Goal: Task Accomplishment & Management: Complete application form

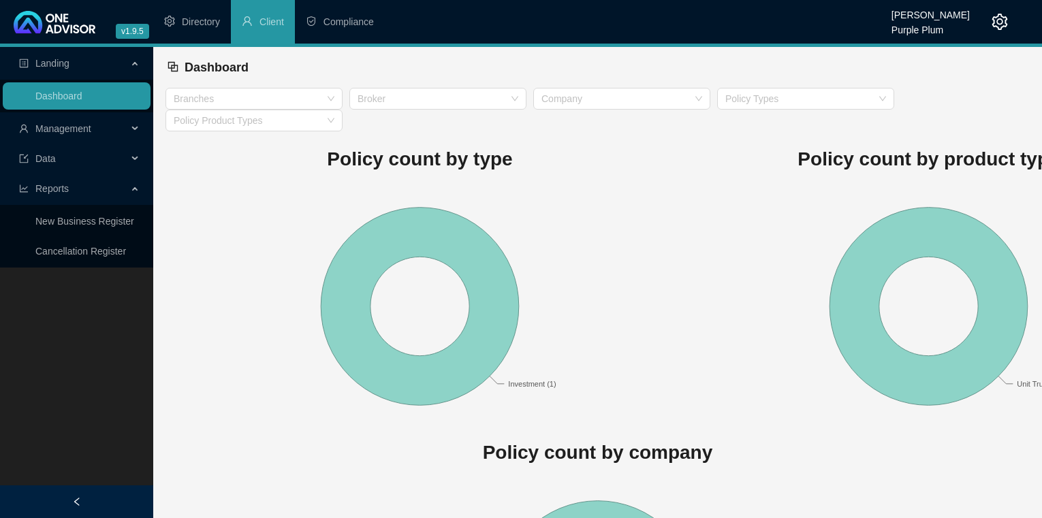
click at [137, 129] on icon at bounding box center [136, 129] width 7 height 0
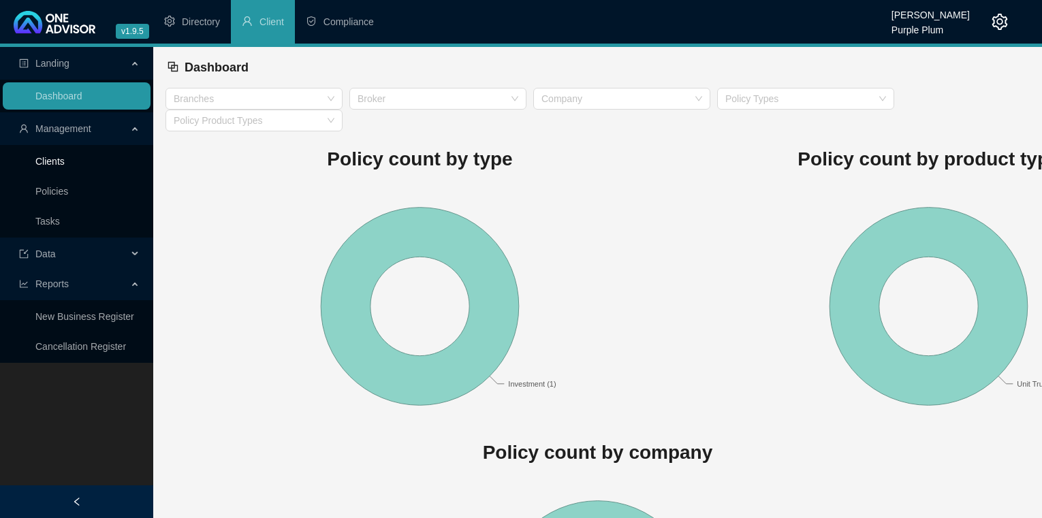
click at [55, 159] on link "Clients" at bounding box center [49, 161] width 29 height 11
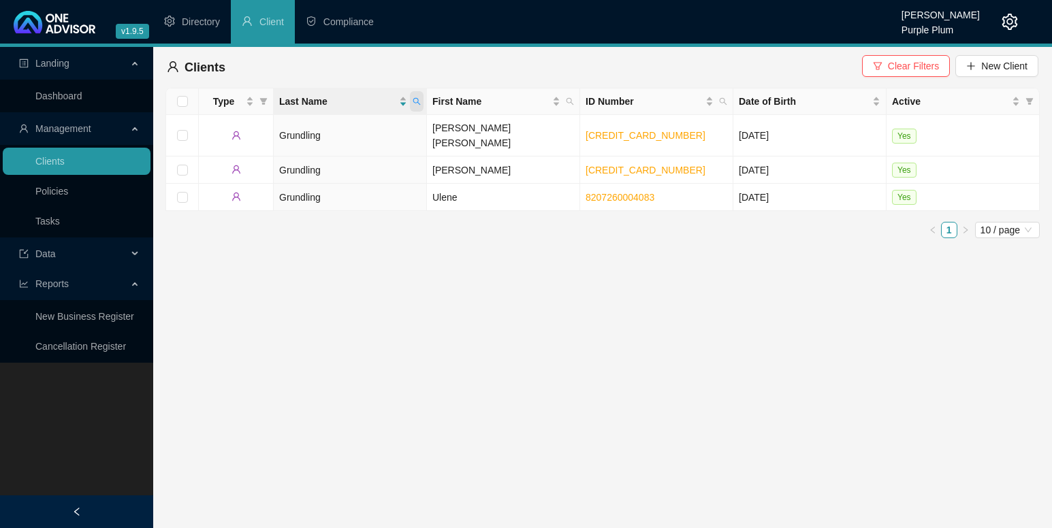
click at [415, 101] on icon "search" at bounding box center [417, 101] width 8 height 8
type input "[PERSON_NAME]"
click at [302, 153] on icon "search" at bounding box center [303, 155] width 10 height 10
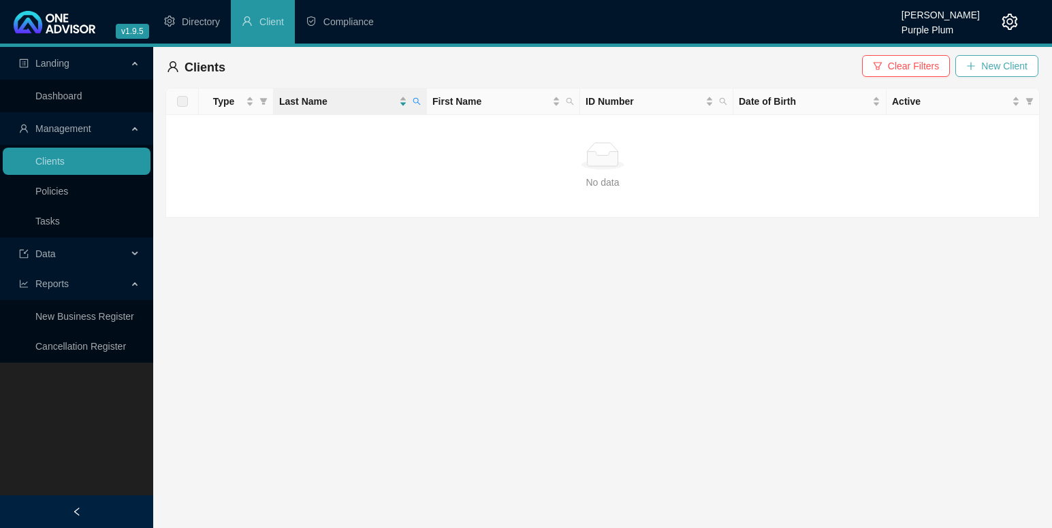
click at [1001, 66] on span "New Client" at bounding box center [1004, 66] width 46 height 15
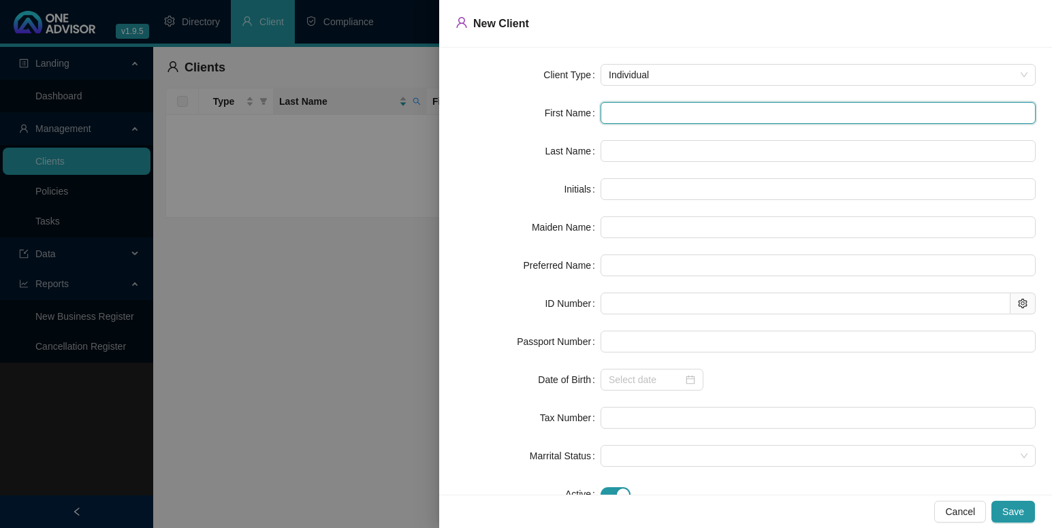
click at [627, 113] on input "text" at bounding box center [818, 113] width 435 height 22
type input "J"
type input "Ju"
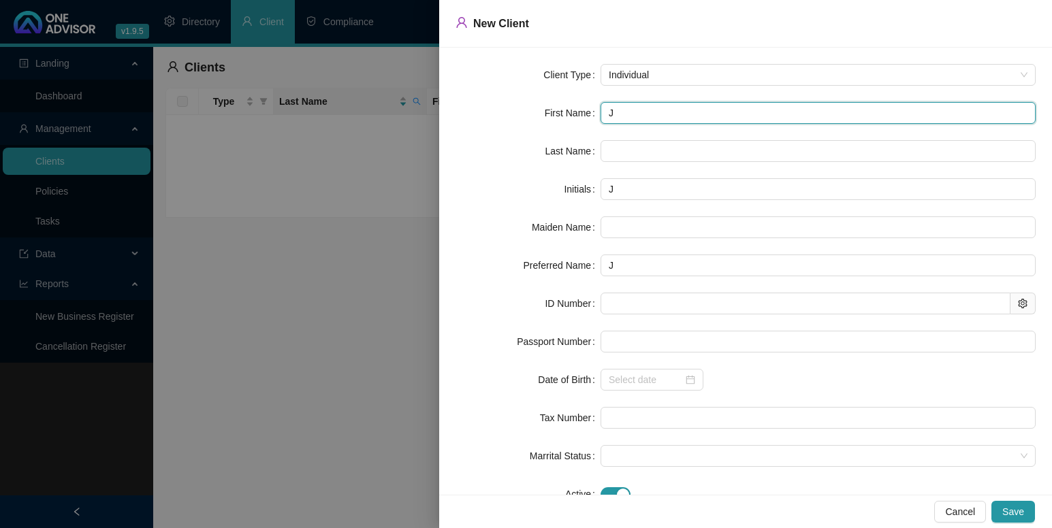
type input "Ju"
type input "Jud"
type input "[DEMOGRAPHIC_DATA]"
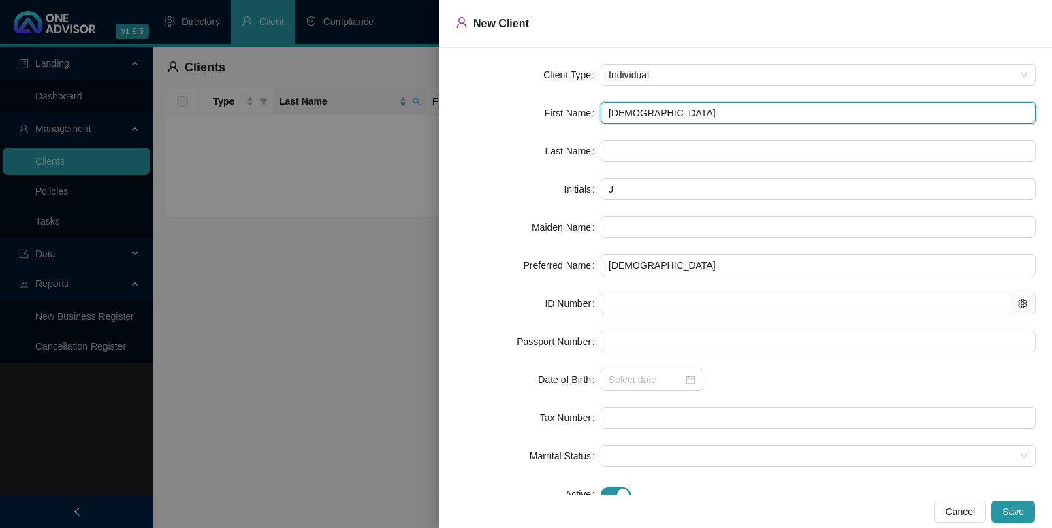
type input "Judit"
type input "[PERSON_NAME]"
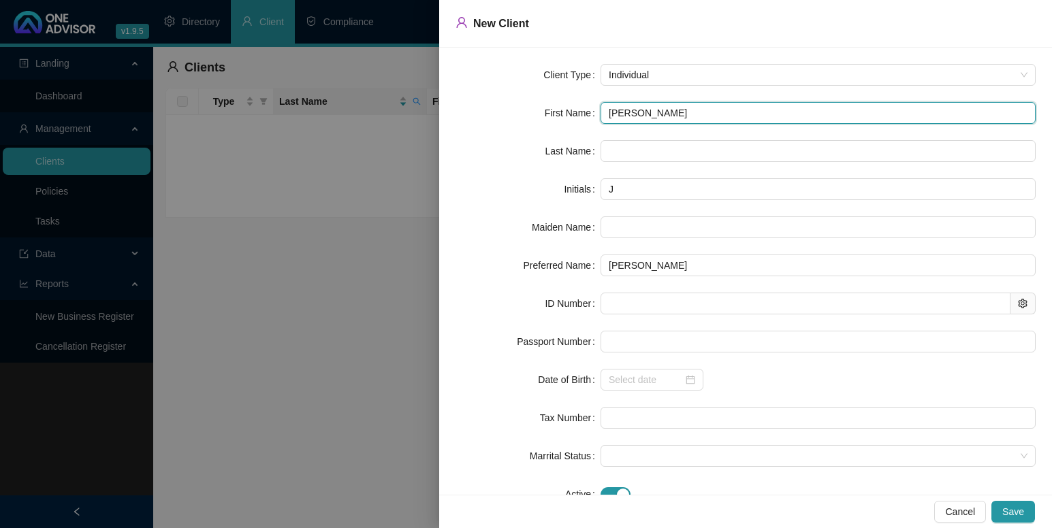
type input "JM"
type input "[PERSON_NAME] [PERSON_NAME]"
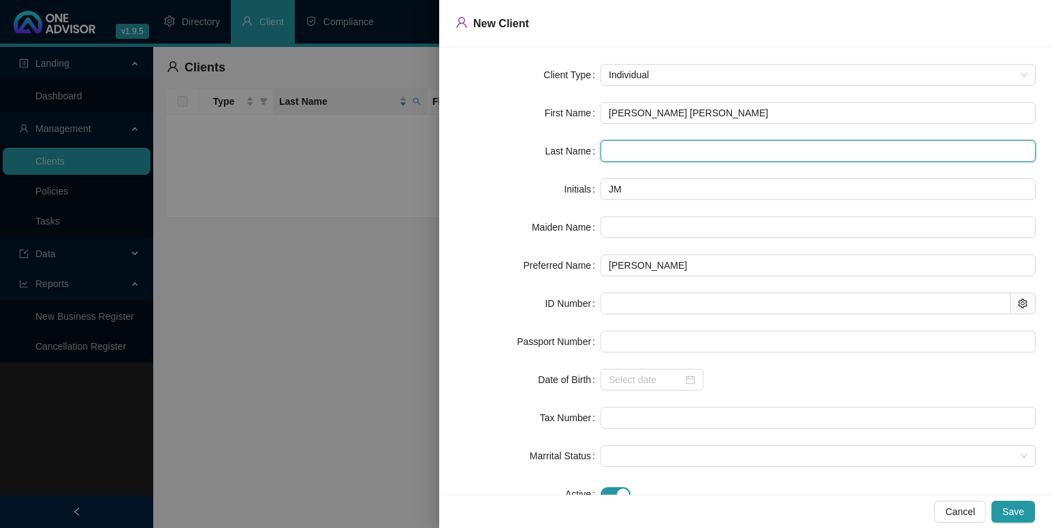
click at [624, 148] on input "text" at bounding box center [818, 151] width 435 height 22
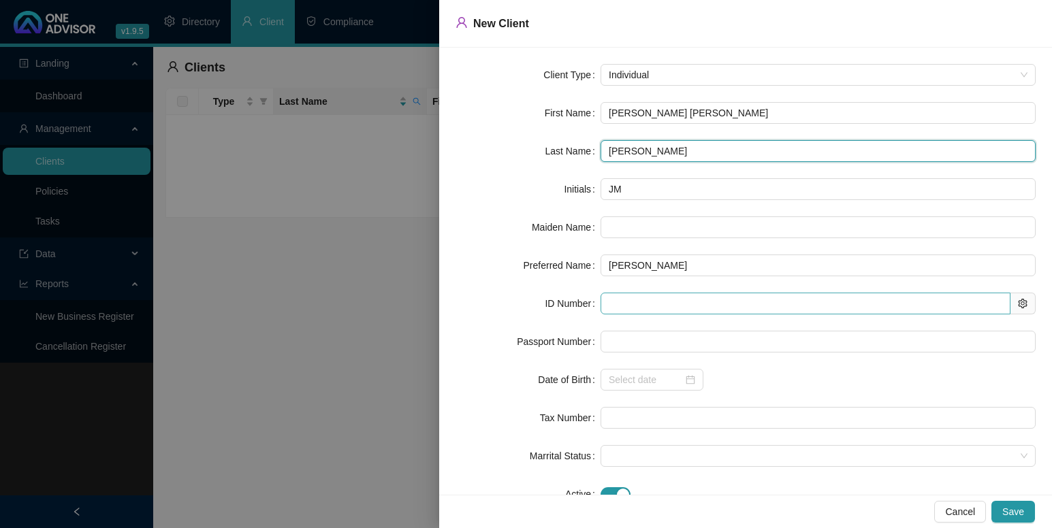
type input "[PERSON_NAME]"
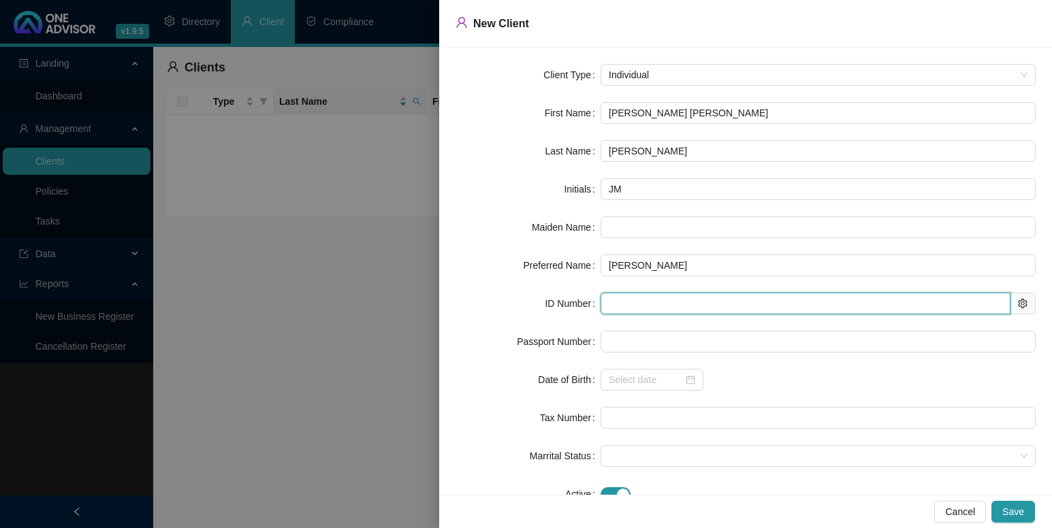
click at [611, 302] on input "text" at bounding box center [806, 304] width 410 height 22
type input "590813"
type input "[DATE]"
type input "[CREDIT_CARD_NUMBER]"
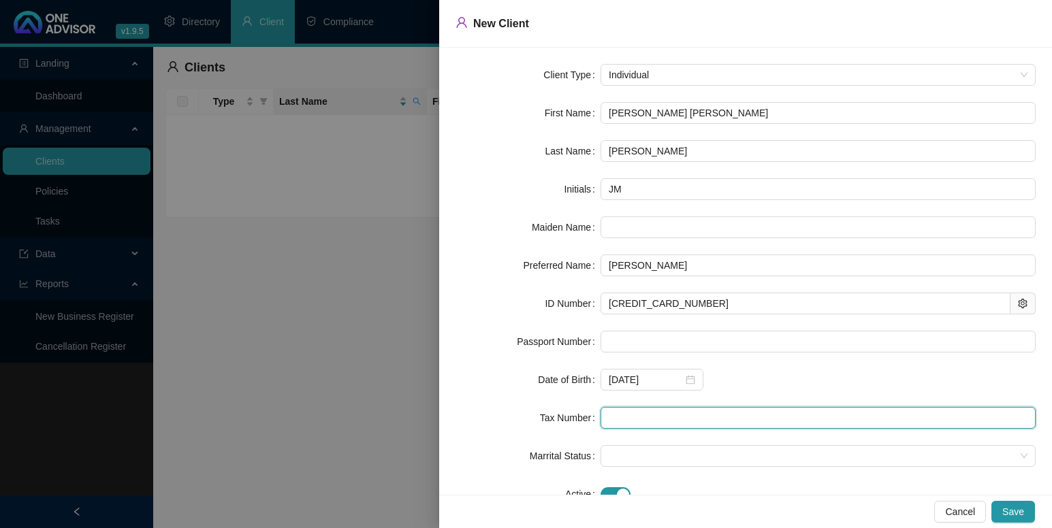
click at [635, 419] on input "text" at bounding box center [818, 418] width 435 height 22
type input "0010200186"
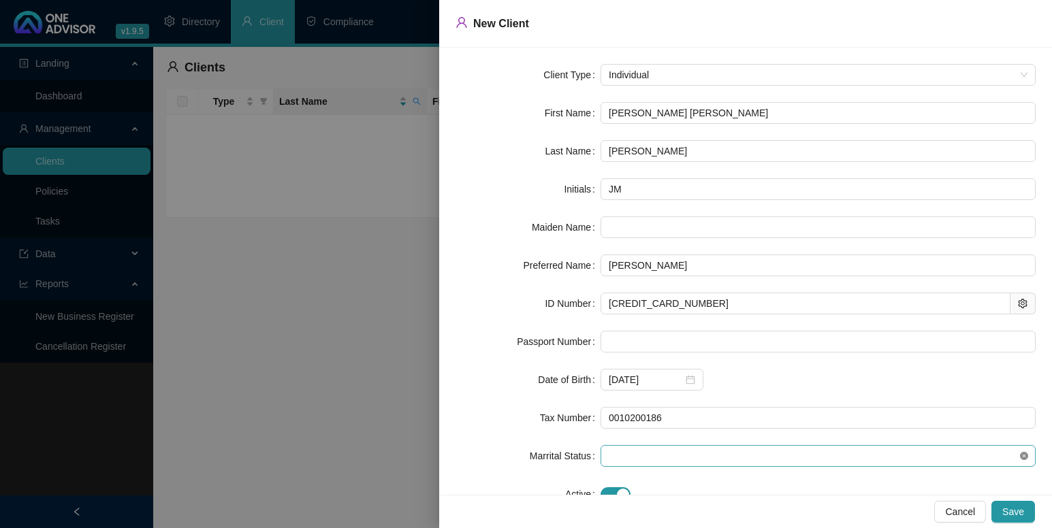
click at [1020, 458] on icon "close-circle" at bounding box center [1024, 456] width 8 height 8
click at [1020, 456] on icon "close-circle" at bounding box center [1024, 456] width 8 height 8
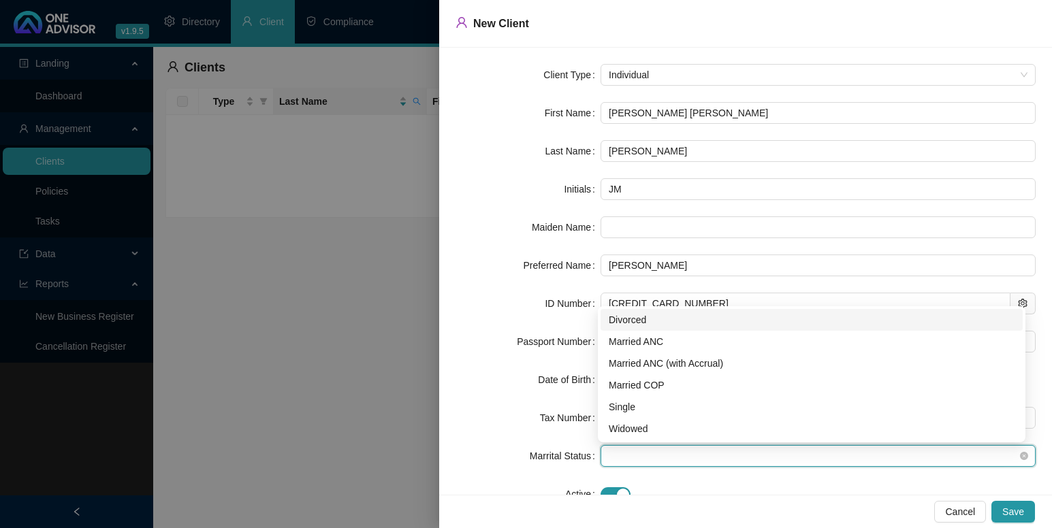
click at [628, 454] on span at bounding box center [818, 456] width 419 height 20
click at [622, 342] on div "Married ANC" at bounding box center [812, 341] width 406 height 15
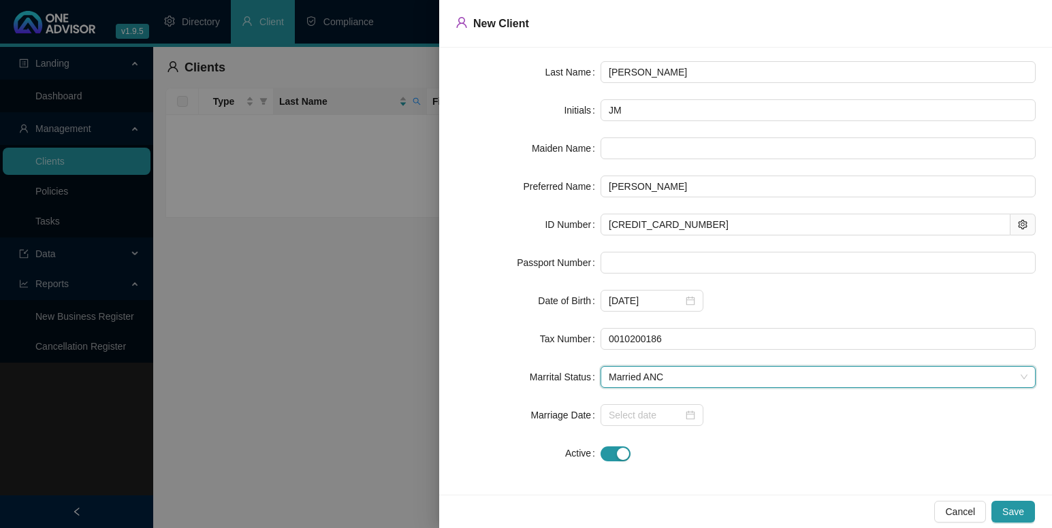
scroll to position [81, 0]
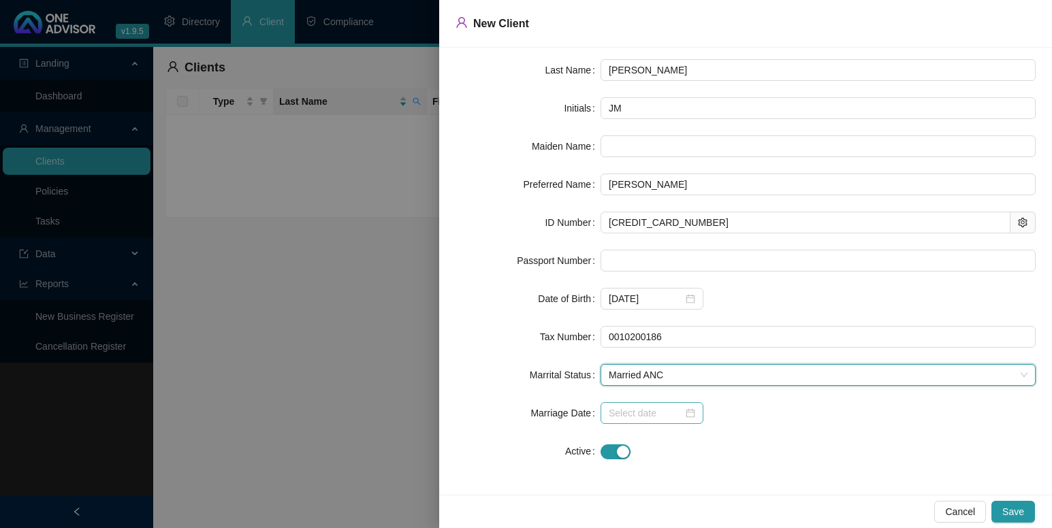
click at [689, 412] on div at bounding box center [652, 413] width 86 height 15
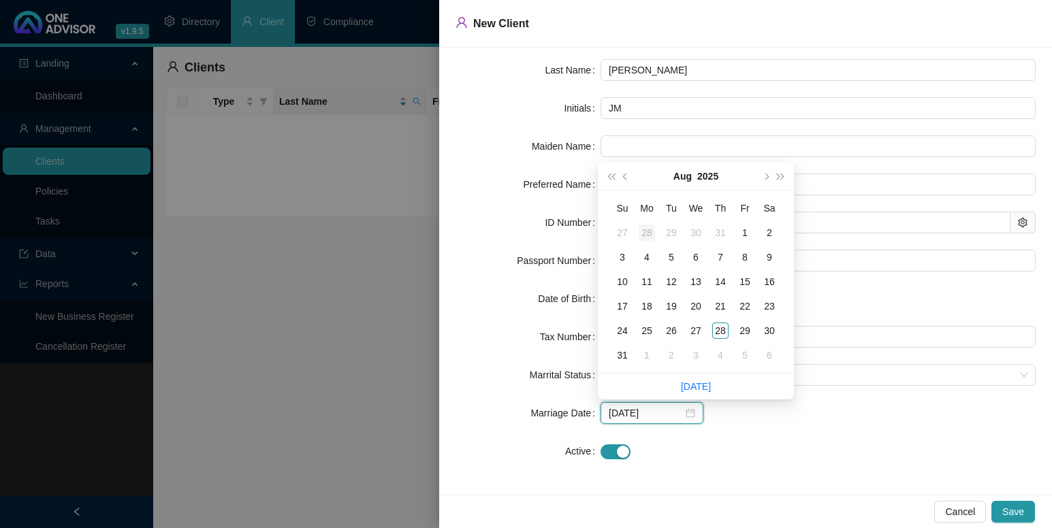
type input "[DATE]"
click at [705, 175] on button "2025" at bounding box center [707, 176] width 21 height 27
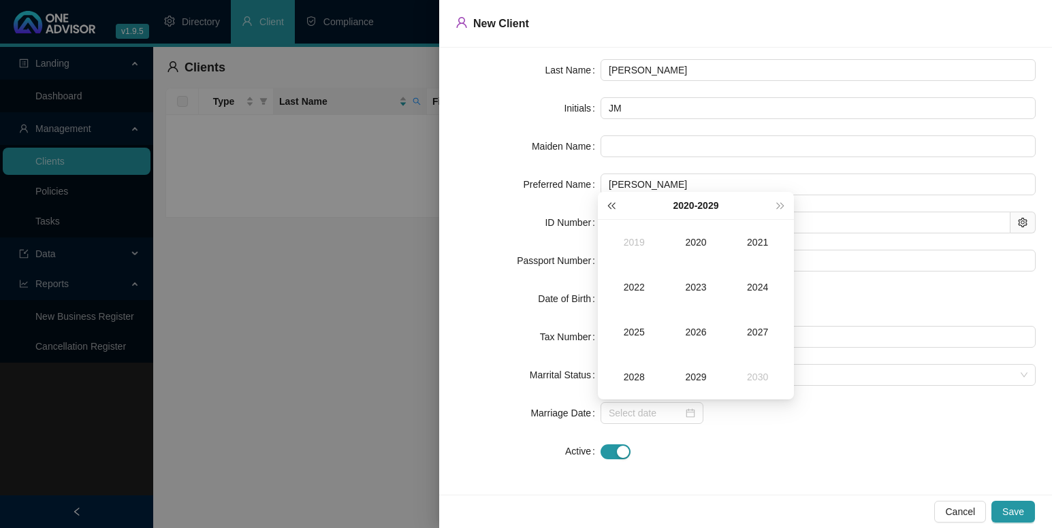
click at [614, 204] on span "super-prev-year" at bounding box center [610, 205] width 7 height 7
click at [636, 290] on div "1982" at bounding box center [633, 287] width 41 height 16
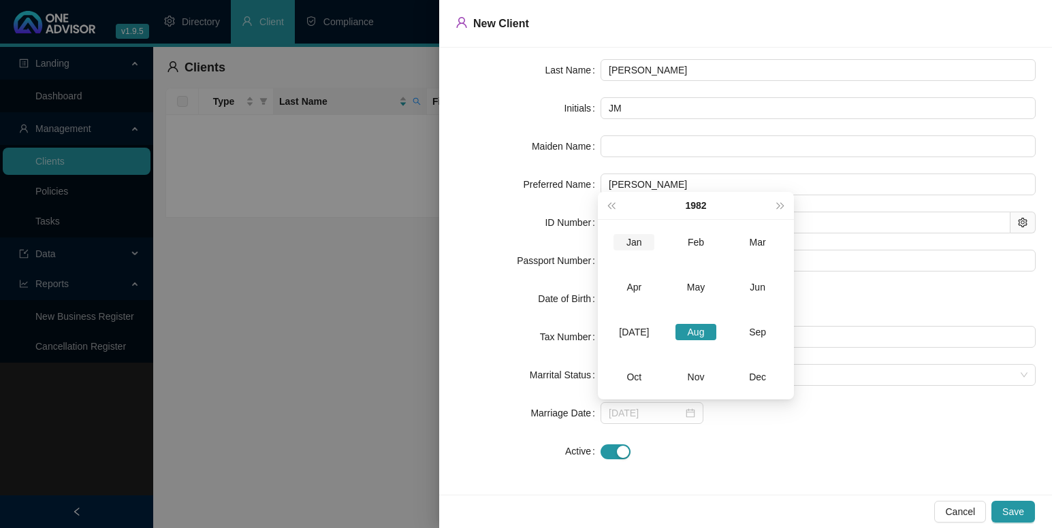
click at [632, 242] on div "Jan" at bounding box center [633, 242] width 41 height 16
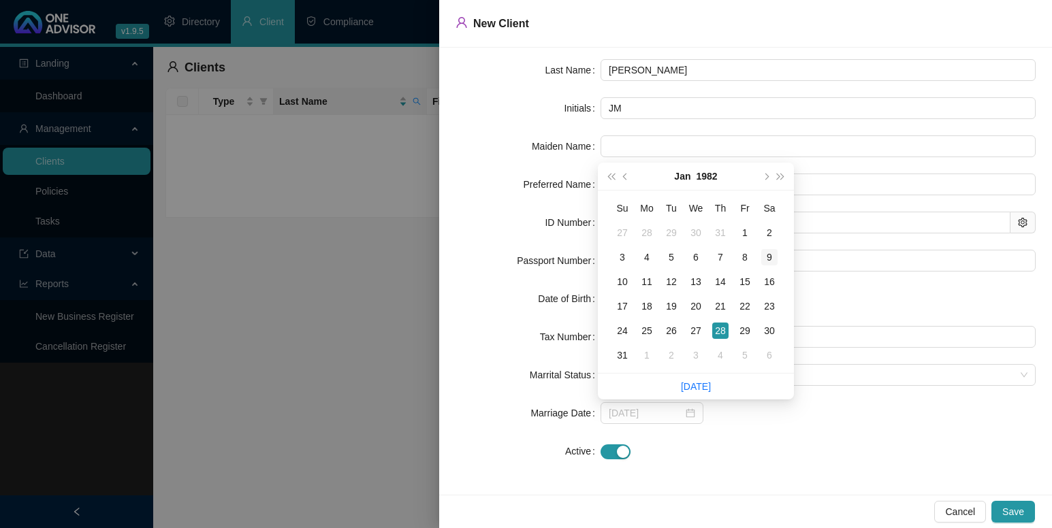
type input "[DATE]"
click at [771, 257] on div "9" at bounding box center [769, 257] width 16 height 16
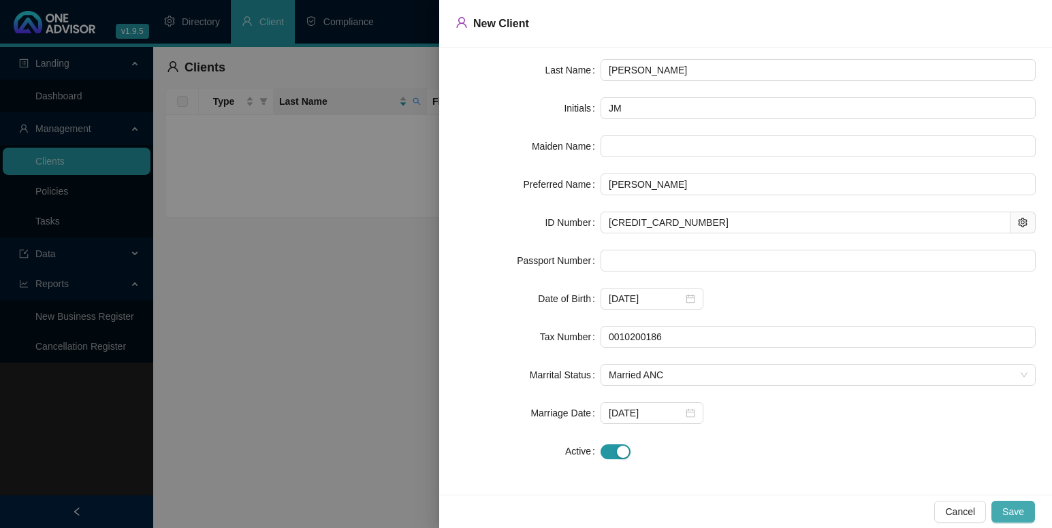
click at [1019, 507] on span "Save" at bounding box center [1013, 512] width 22 height 15
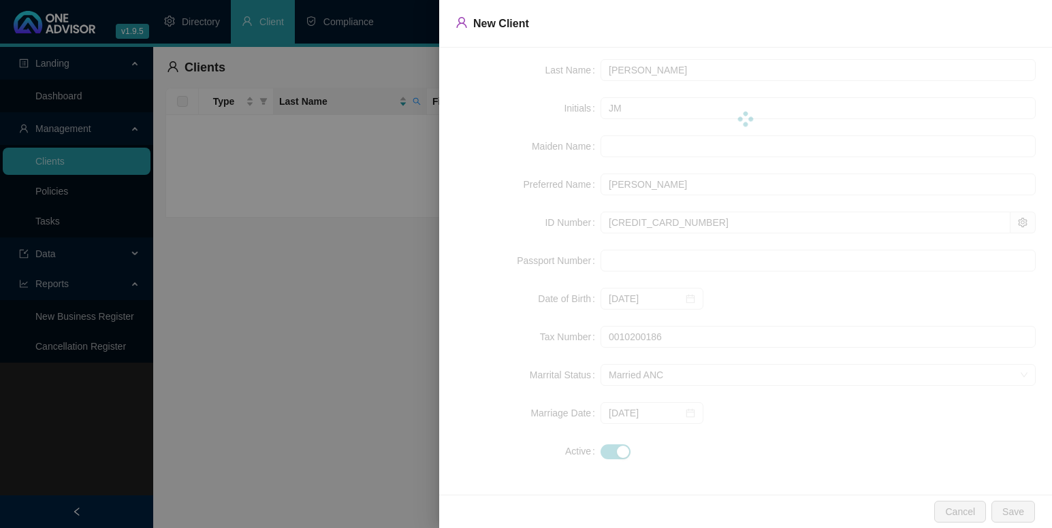
scroll to position [0, 0]
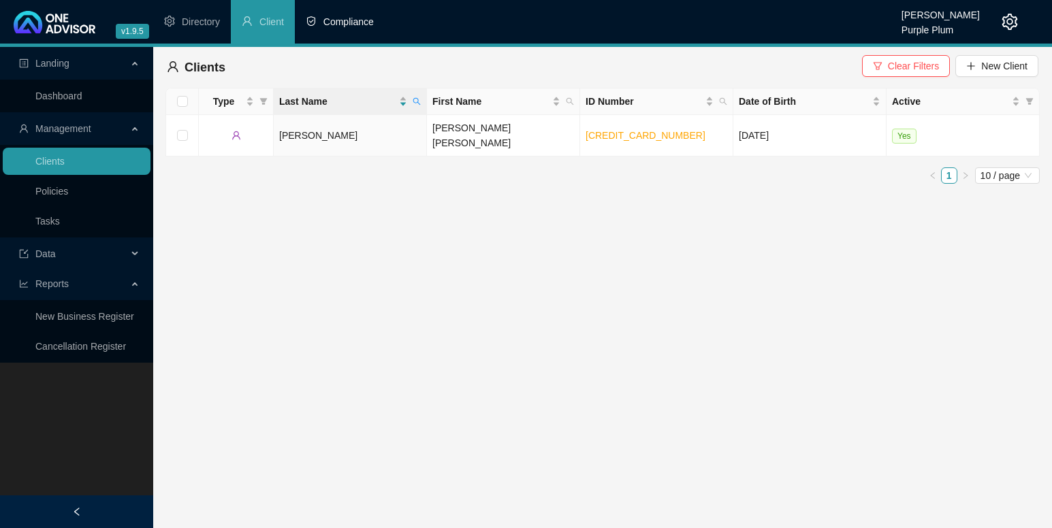
click at [342, 22] on span "Compliance" at bounding box center [348, 21] width 50 height 11
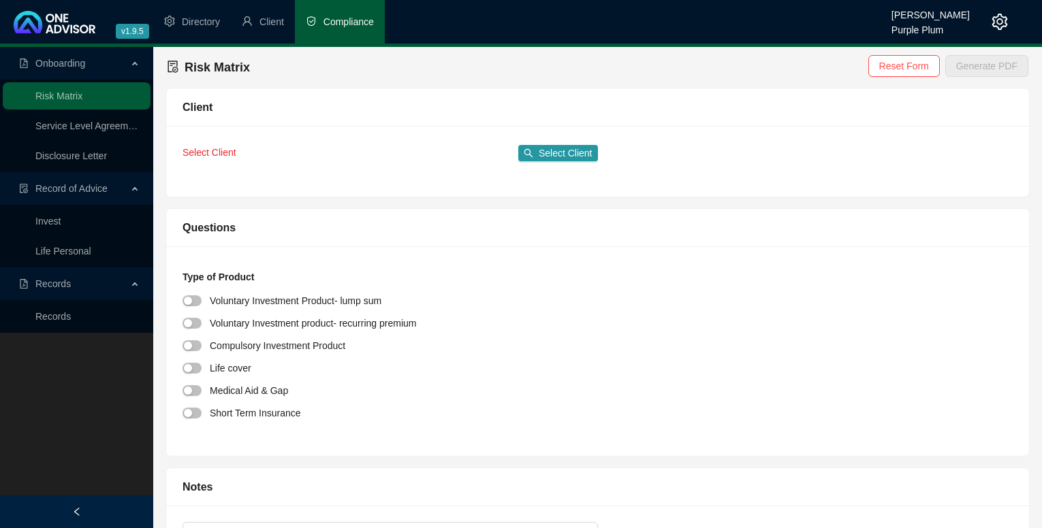
click at [64, 185] on span "Record of Advice" at bounding box center [71, 188] width 72 height 11
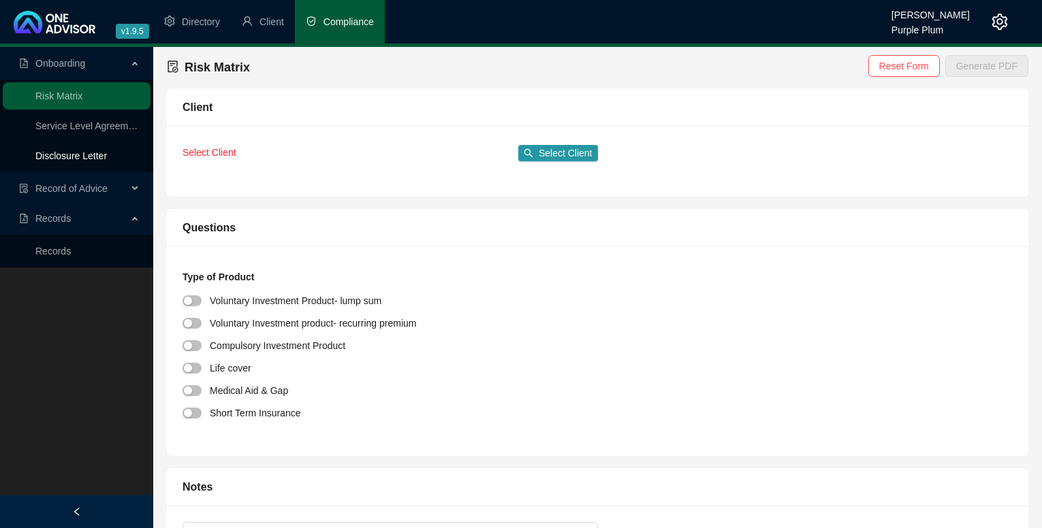
click at [59, 150] on link "Disclosure Letter" at bounding box center [70, 155] width 71 height 11
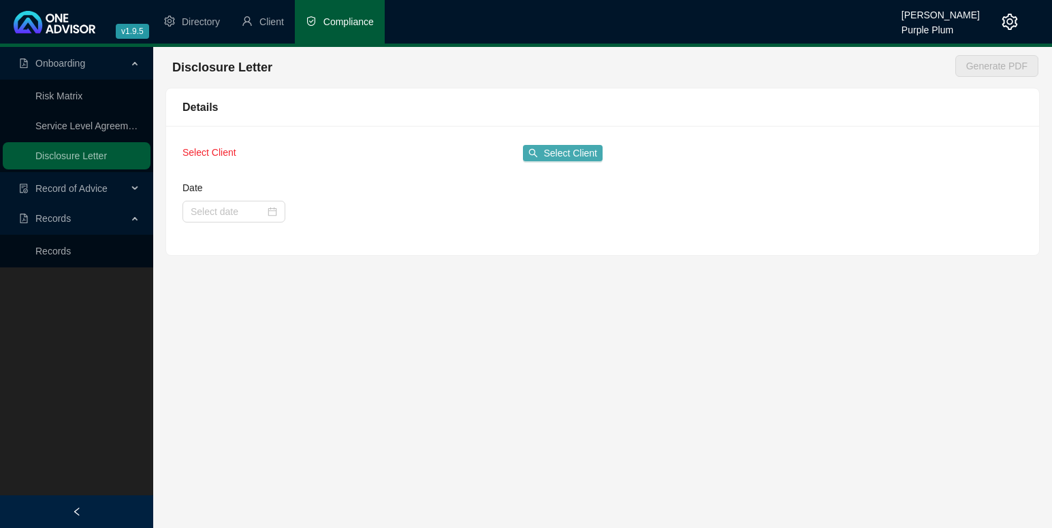
click at [549, 152] on span "Select Client" at bounding box center [570, 153] width 54 height 15
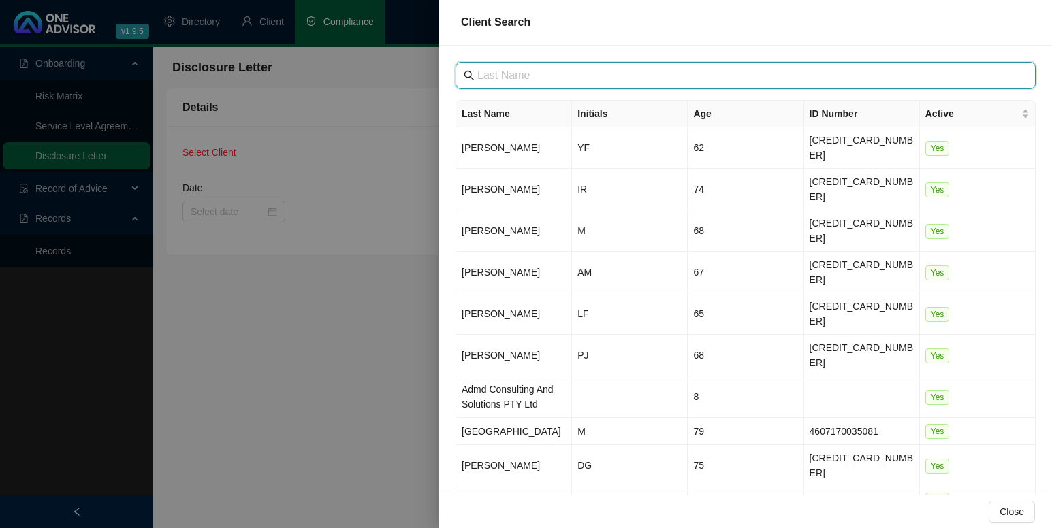
click at [488, 71] on input "text" at bounding box center [746, 75] width 539 height 16
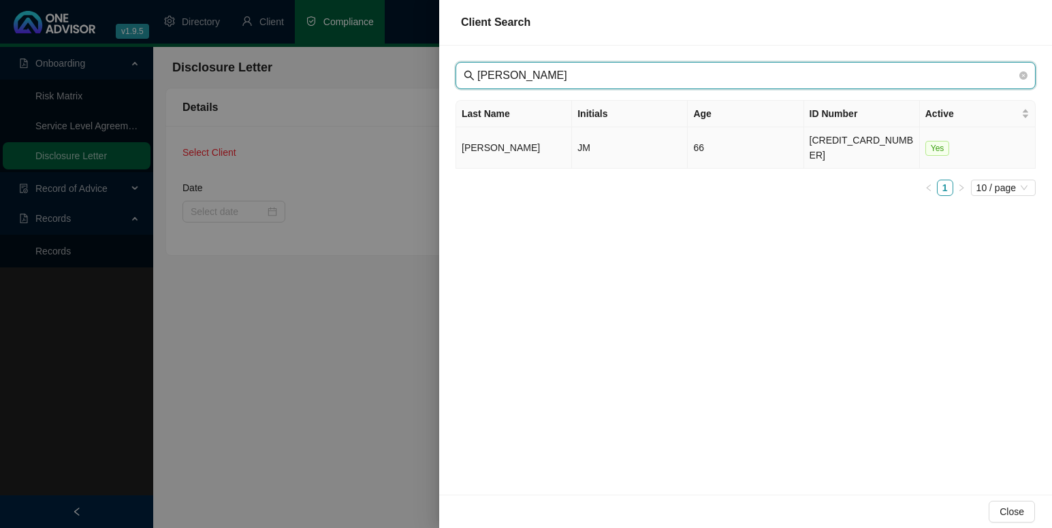
type input "[PERSON_NAME]"
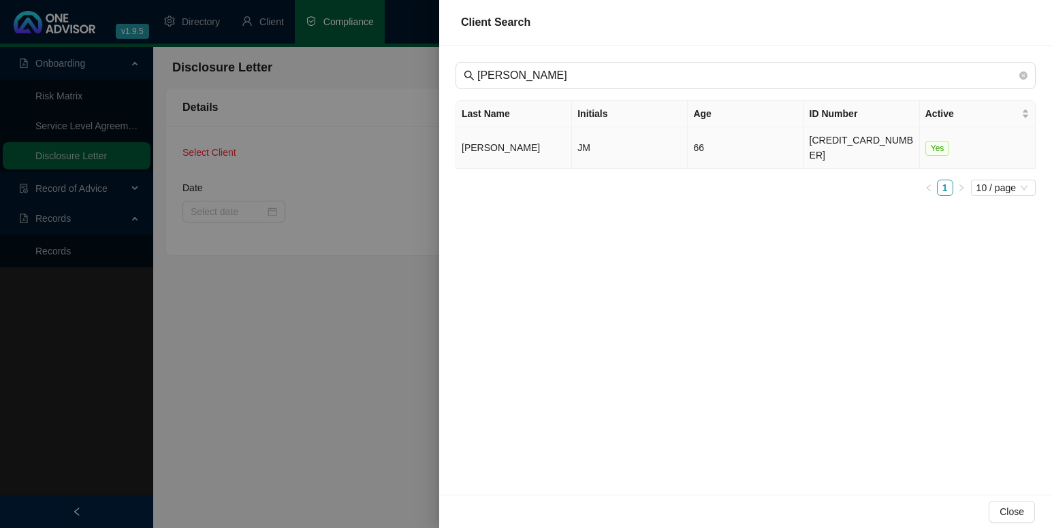
click at [494, 140] on td "[PERSON_NAME]" at bounding box center [514, 148] width 116 height 42
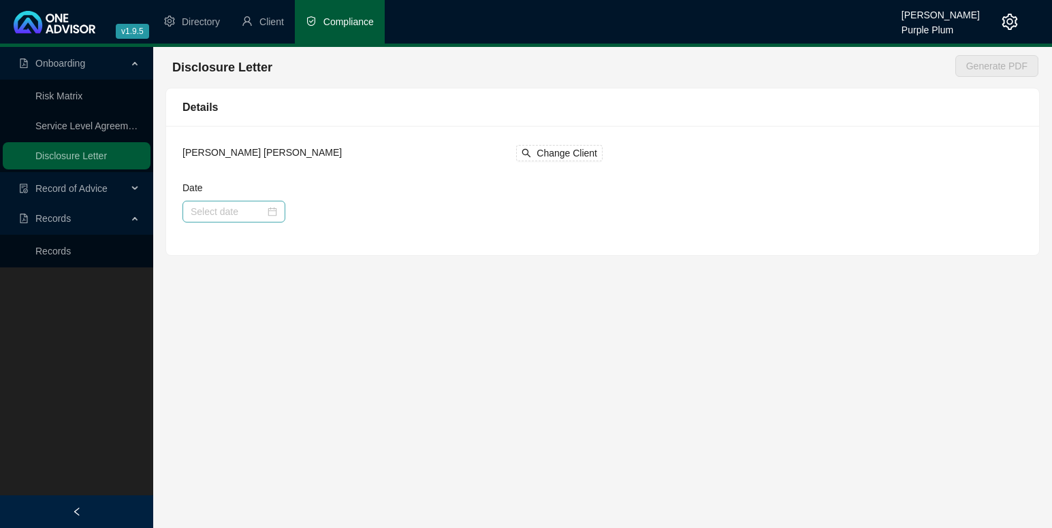
click at [272, 210] on div at bounding box center [234, 211] width 86 height 15
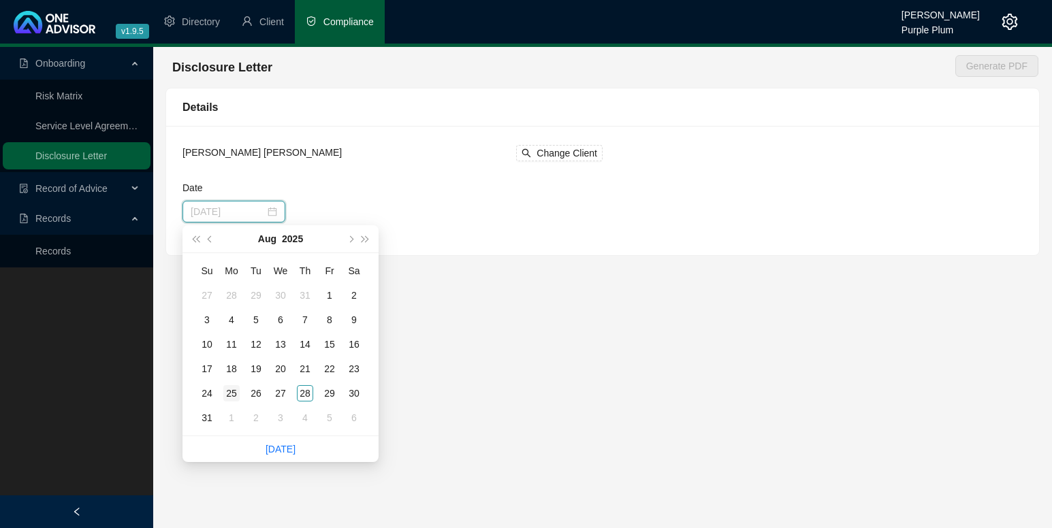
type input "[DATE]"
click at [229, 391] on div "25" at bounding box center [231, 393] width 16 height 16
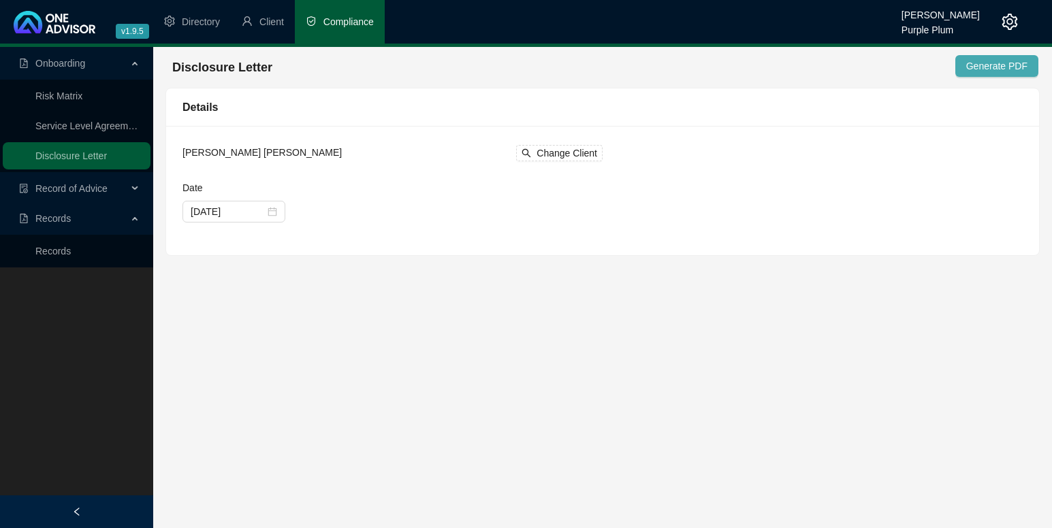
click at [990, 61] on span "Generate PDF" at bounding box center [996, 66] width 61 height 15
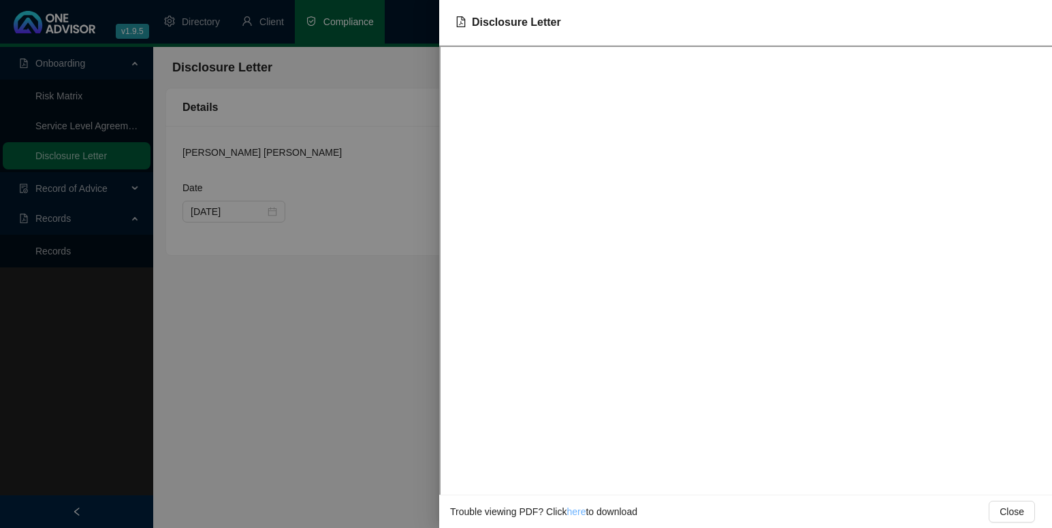
click at [573, 512] on link "here" at bounding box center [575, 512] width 19 height 11
